Goal: Information Seeking & Learning: Check status

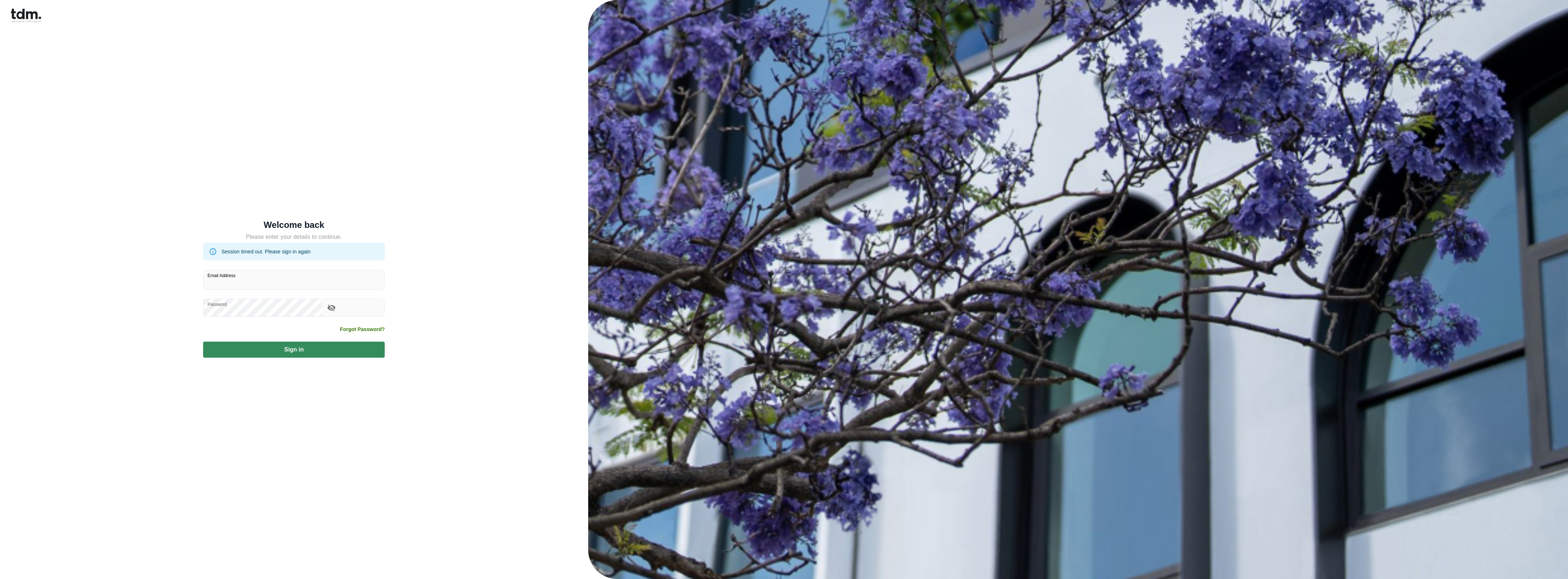
click at [243, 281] on input "Email Address" at bounding box center [293, 280] width 181 height 19
type input "**********"
click at [296, 345] on button "Sign in" at bounding box center [294, 349] width 181 height 16
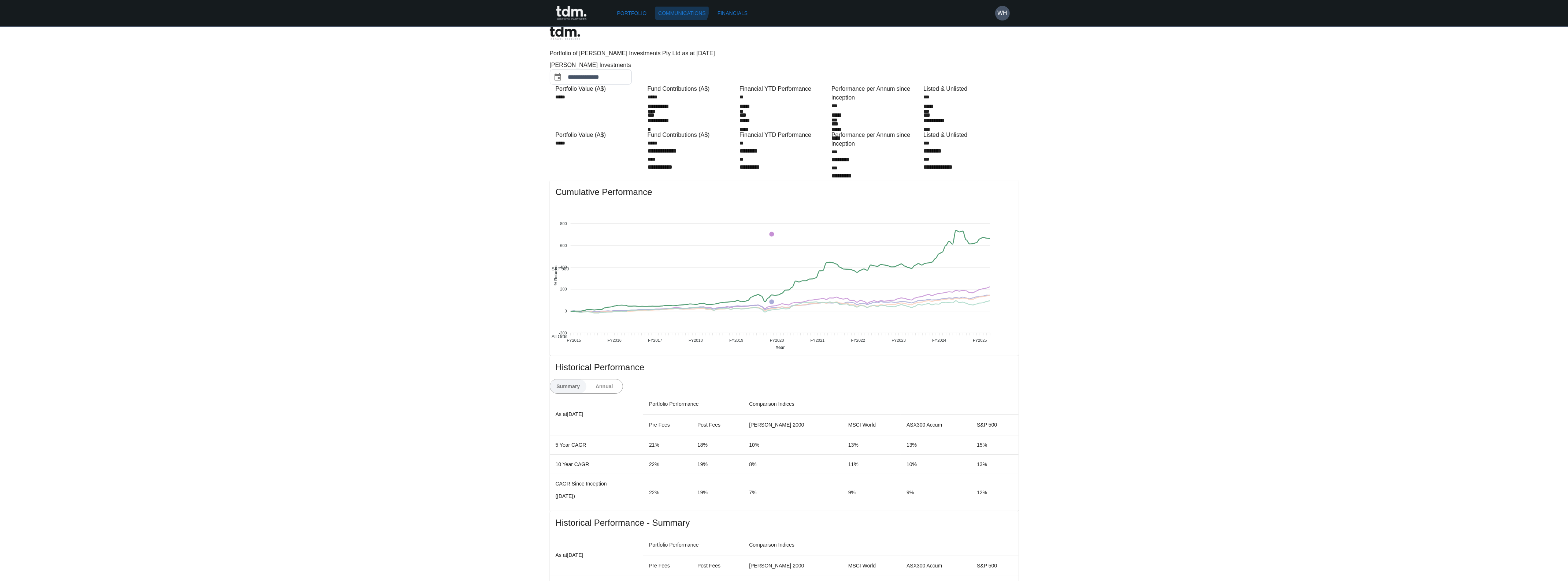
click at [667, 7] on link "Communications" at bounding box center [682, 13] width 53 height 13
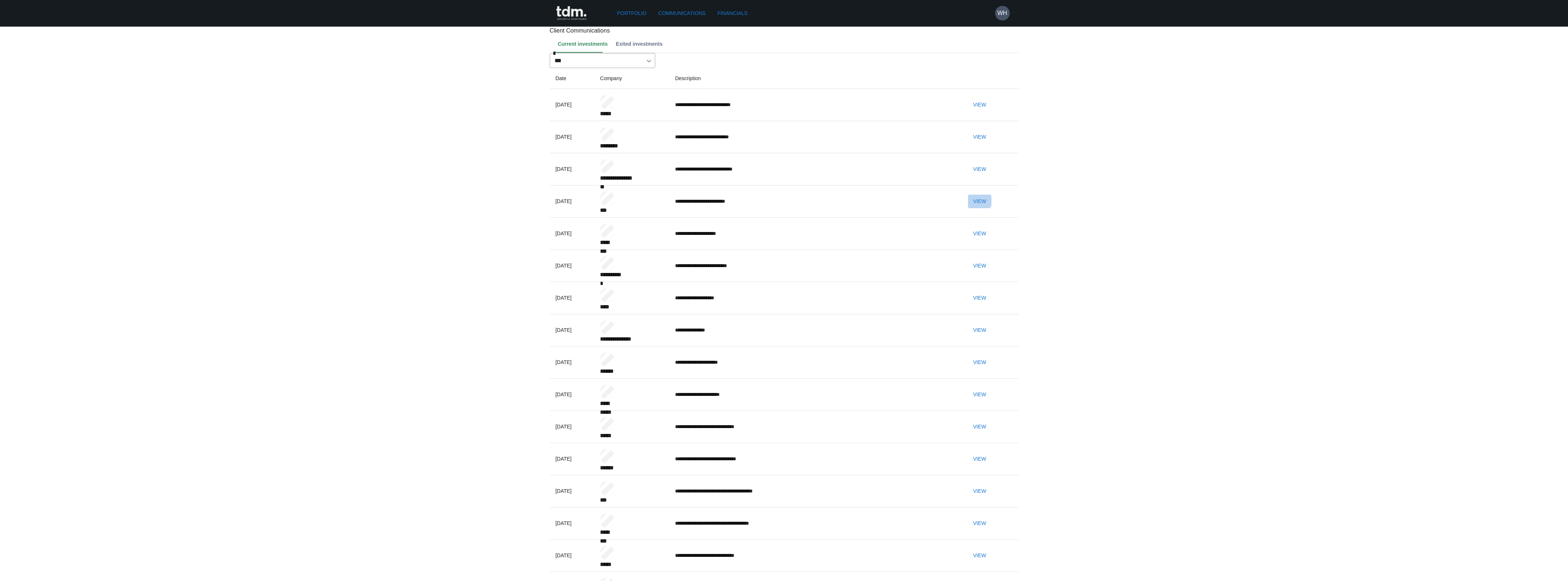
click at [992, 200] on button "View" at bounding box center [979, 202] width 23 height 13
click at [992, 484] on button "View" at bounding box center [979, 491] width 23 height 13
